Goal: Find specific page/section: Find specific page/section

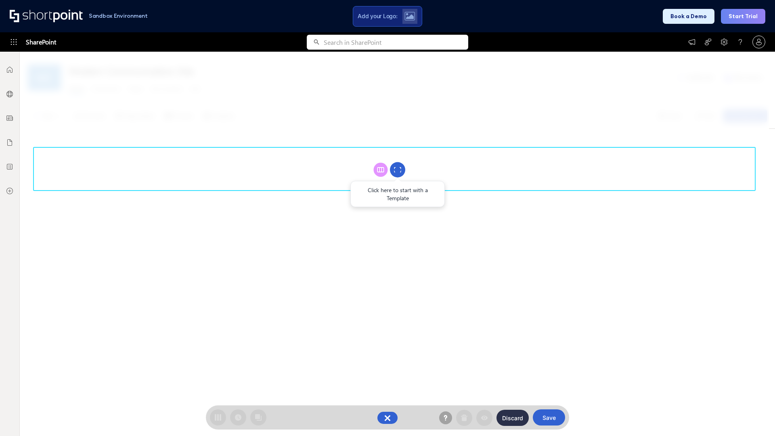
click at [397, 169] on circle at bounding box center [397, 169] width 15 height 15
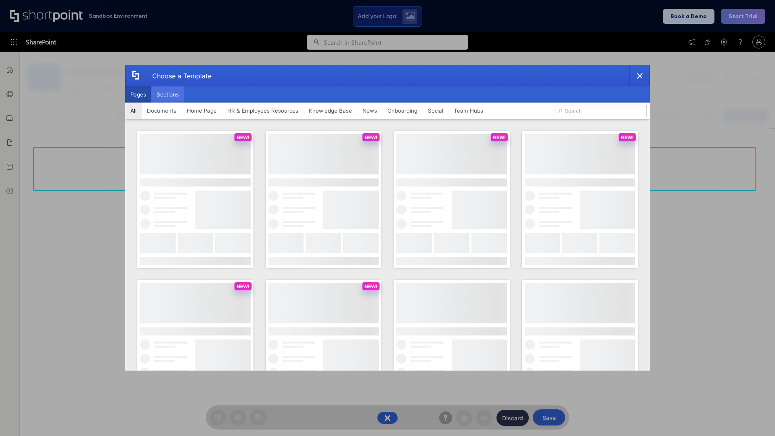
click at [167, 94] on button "Sections" at bounding box center [167, 94] width 33 height 16
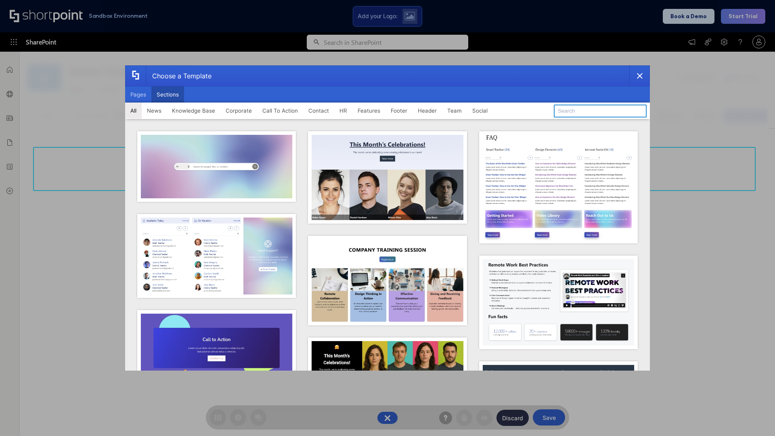
type input "Knowledge Base 2"
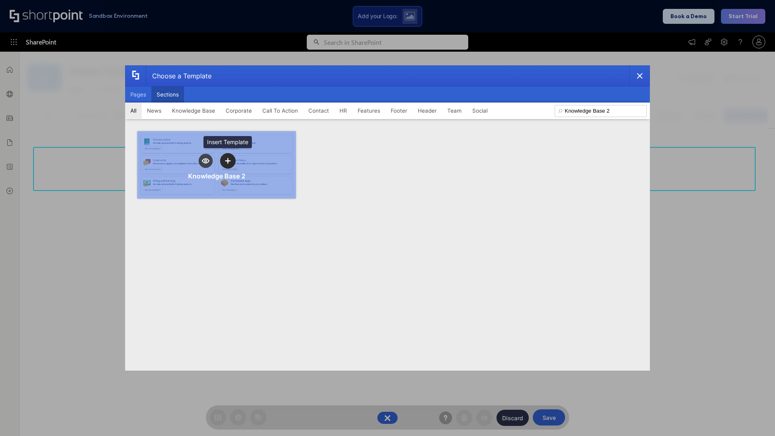
click at [228, 161] on icon "template selector" at bounding box center [228, 161] width 6 height 6
